Goal: Task Accomplishment & Management: Manage account settings

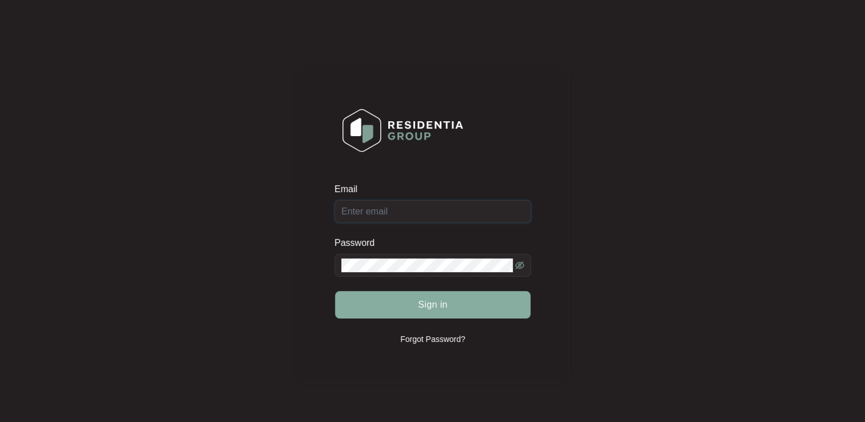
type input "[EMAIL_ADDRESS][DOMAIN_NAME]"
click at [421, 307] on span "Sign in" at bounding box center [433, 305] width 30 height 14
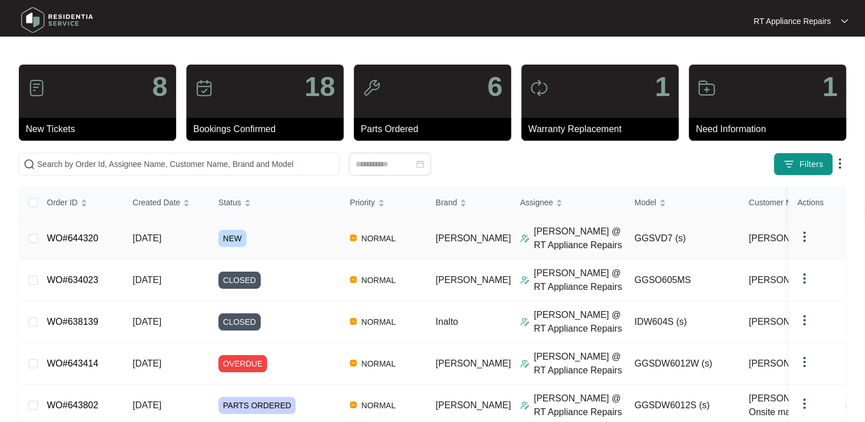
click at [84, 234] on link "WO#644320" at bounding box center [72, 238] width 51 height 10
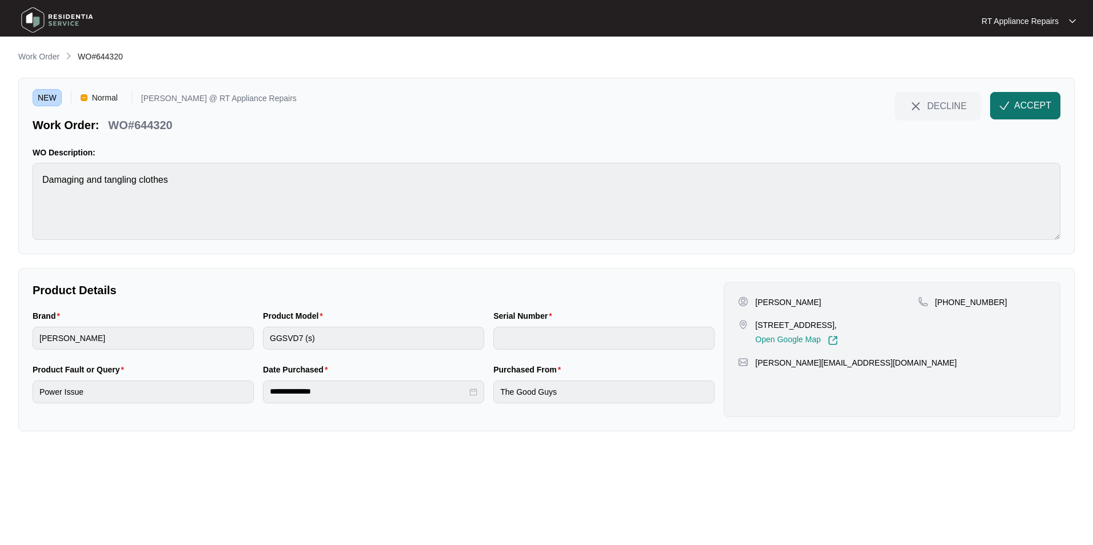
click at [864, 107] on span "ACCEPT" at bounding box center [1032, 106] width 37 height 14
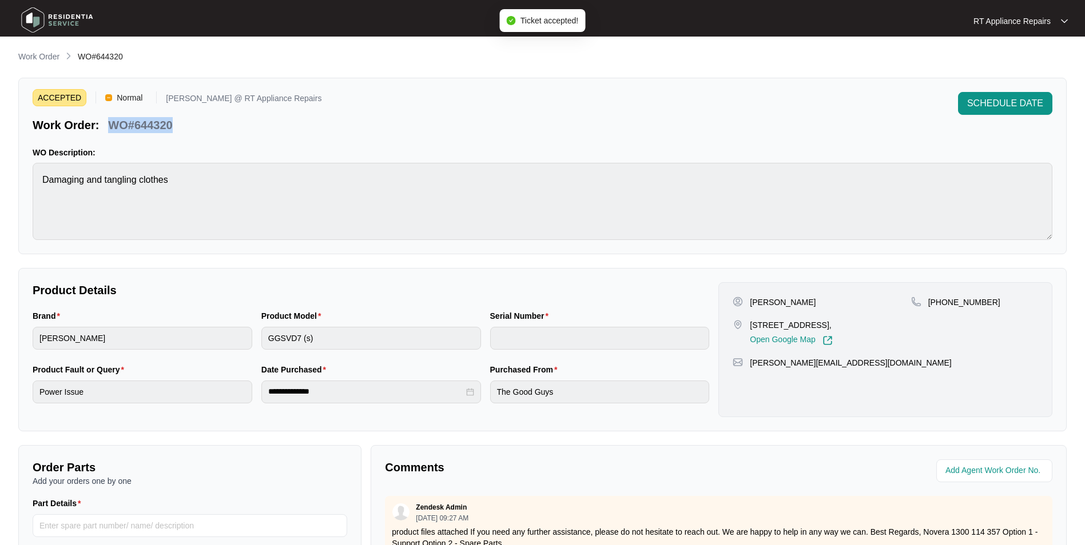
drag, startPoint x: 110, startPoint y: 123, endPoint x: 177, endPoint y: 125, distance: 66.9
click at [177, 125] on div "Work Order: WO#644320" at bounding box center [177, 123] width 289 height 20
drag, startPoint x: 150, startPoint y: 126, endPoint x: 108, endPoint y: 119, distance: 42.9
click at [108, 118] on p "WO#644320" at bounding box center [140, 125] width 64 height 16
drag, startPoint x: 109, startPoint y: 124, endPoint x: 138, endPoint y: 124, distance: 28.6
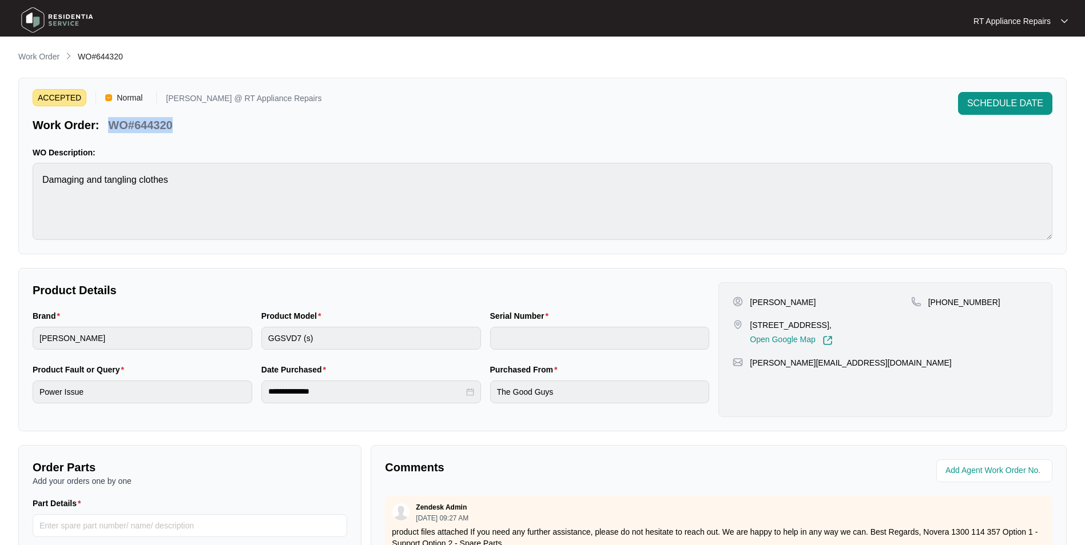
click at [178, 124] on div "Work Order: WO#644320" at bounding box center [177, 123] width 289 height 20
copy p "WO#644320"
click at [240, 139] on div "ACCEPTED Normal [PERSON_NAME] @ RT Appliance Repairs Work Order: WO#644320 SCHE…" at bounding box center [542, 166] width 1048 height 177
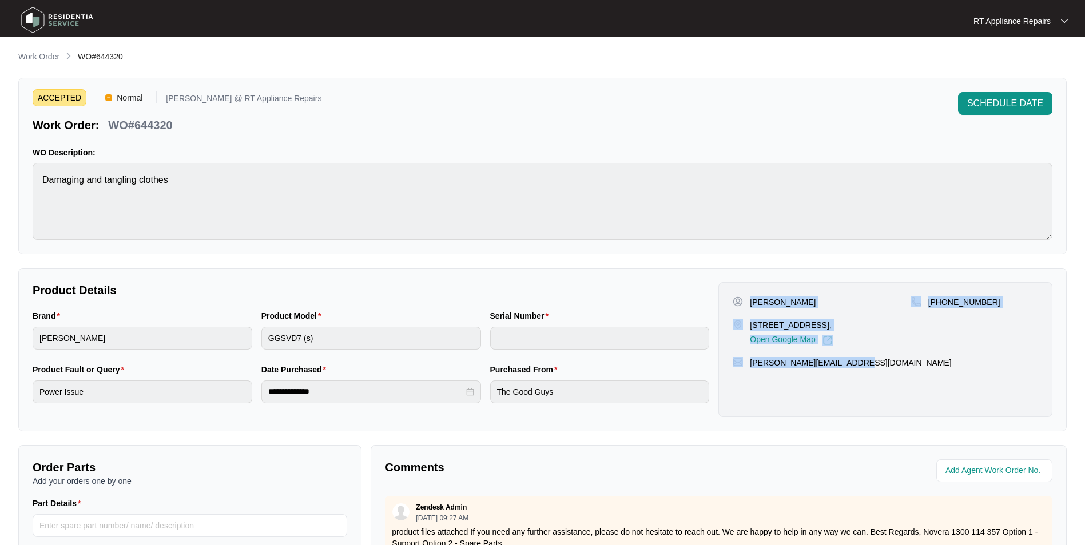
drag, startPoint x: 750, startPoint y: 301, endPoint x: 864, endPoint y: 358, distance: 128.1
click at [864, 358] on div "[PERSON_NAME] [STREET_ADDRESS], Open Google Map [PHONE_NUMBER] [PERSON_NAME][EM…" at bounding box center [885, 349] width 334 height 135
copy div "[PERSON_NAME] [STREET_ADDRESS], Open Google Map [PHONE_NUMBER] [PERSON_NAME][EM…"
click at [794, 382] on div "[PERSON_NAME] [STREET_ADDRESS], Open Google Map [PHONE_NUMBER] [PERSON_NAME][EM…" at bounding box center [885, 349] width 334 height 135
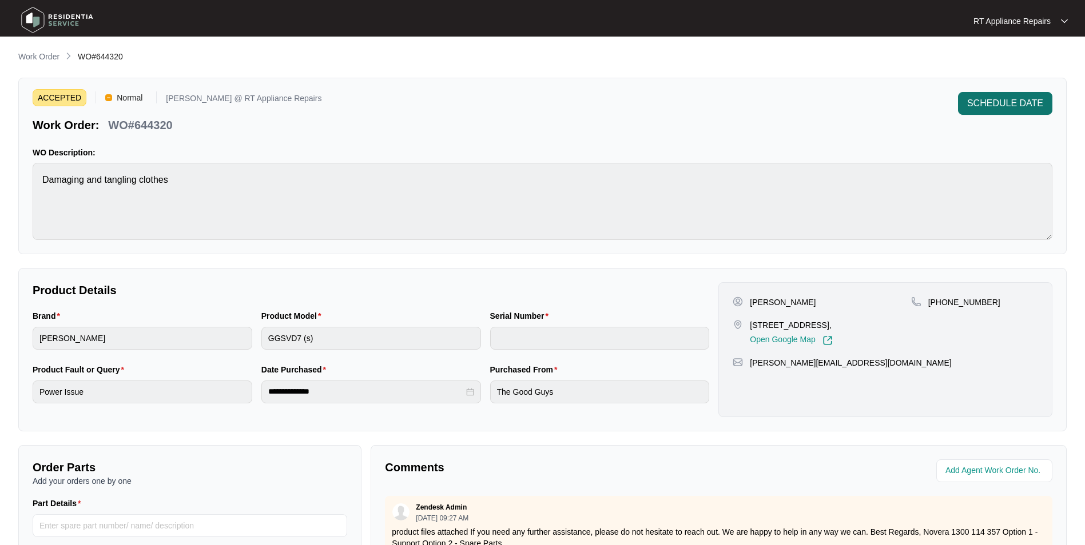
click at [864, 101] on span "SCHEDULE DATE" at bounding box center [1005, 104] width 76 height 14
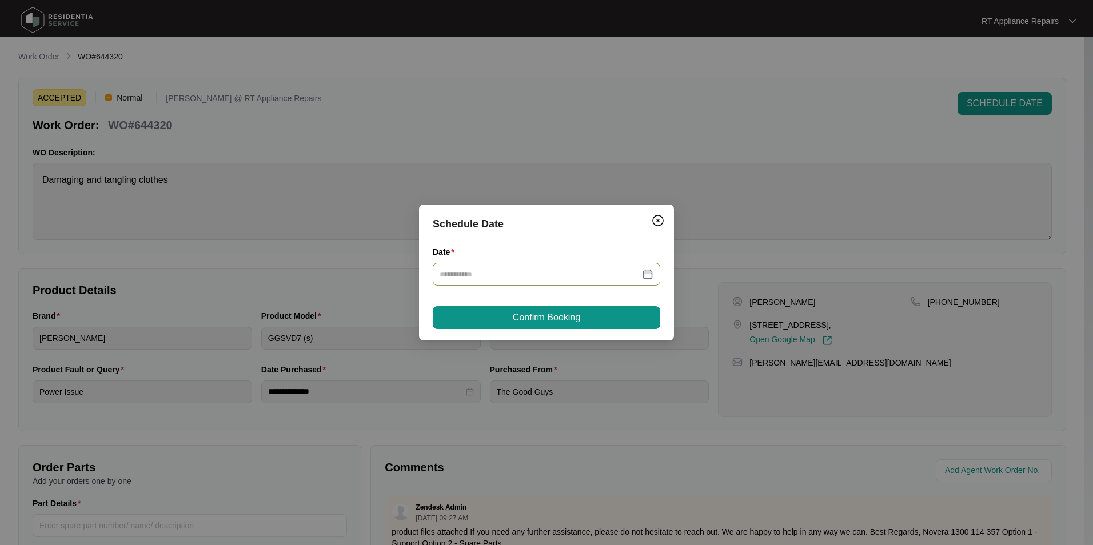
click at [467, 266] on div at bounding box center [547, 274] width 228 height 23
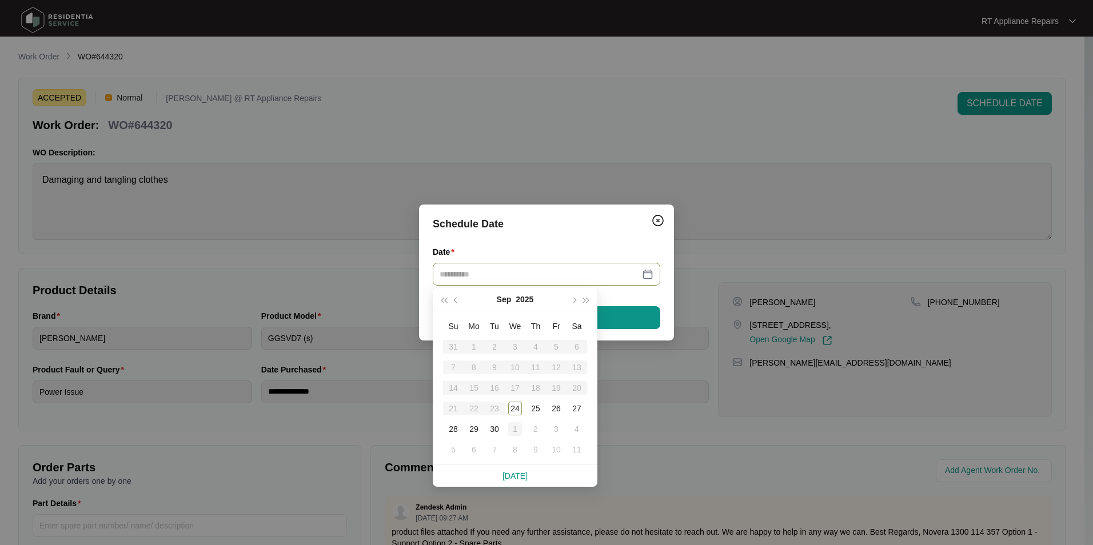
click at [514, 421] on div "1" at bounding box center [515, 430] width 14 height 14
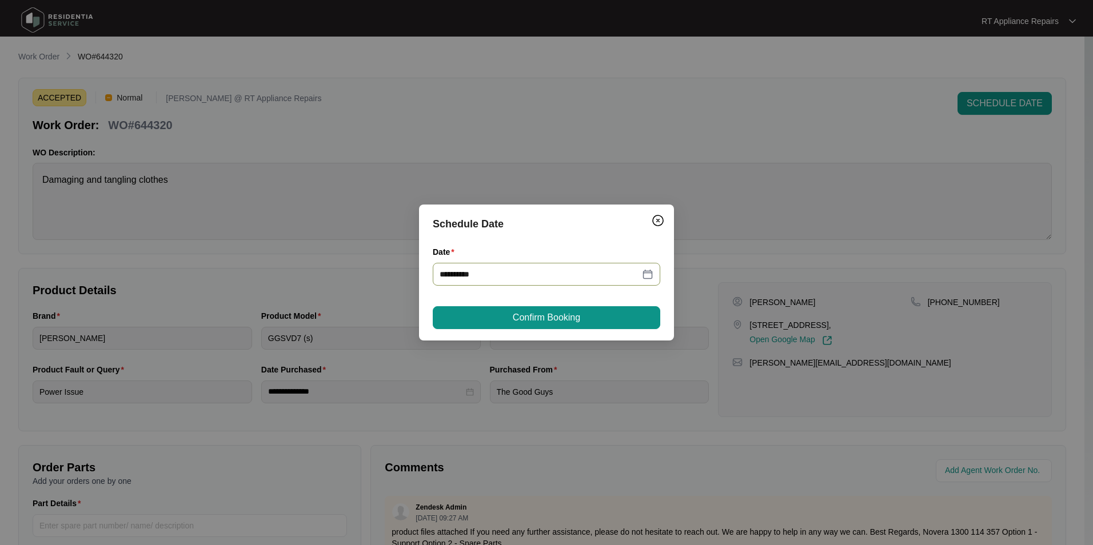
type input "**********"
click at [536, 324] on span "Confirm Booking" at bounding box center [546, 318] width 67 height 14
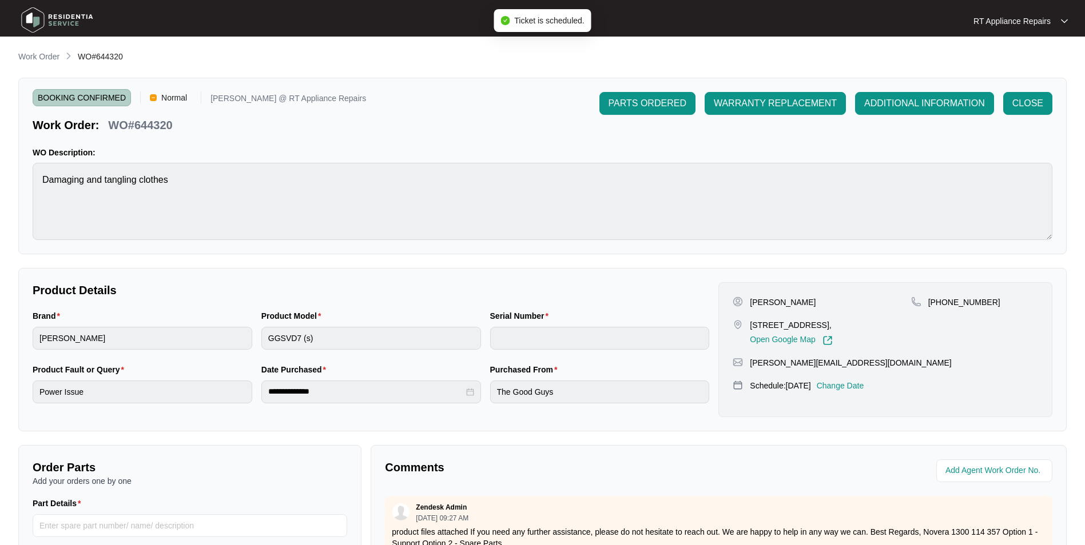
click at [864, 18] on p "RT Appliance Repairs" at bounding box center [1011, 20] width 77 height 11
click at [864, 60] on p "Log Out" at bounding box center [1030, 60] width 58 height 11
